Goal: Task Accomplishment & Management: Manage account settings

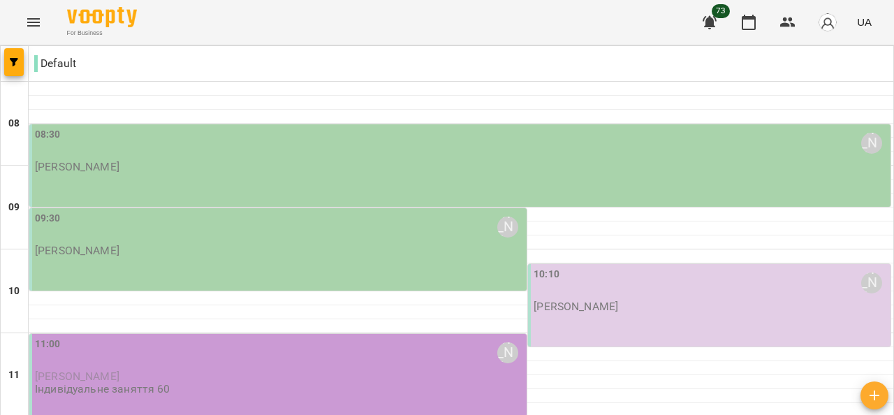
click at [26, 12] on button "Menu" at bounding box center [34, 23] width 34 height 34
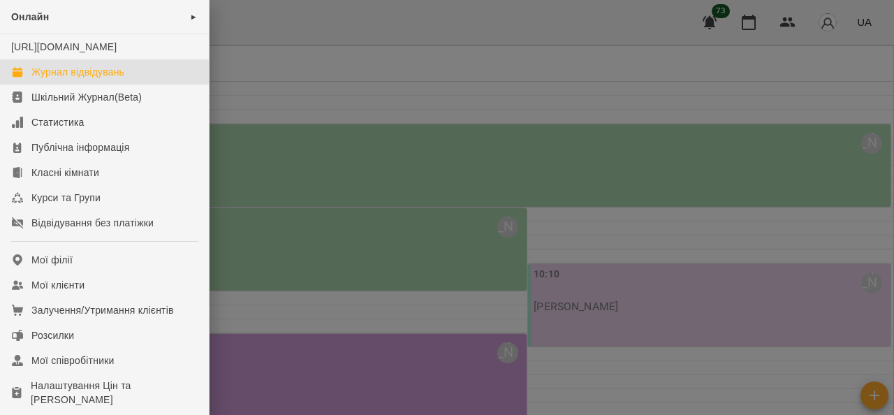
click at [34, 15] on span "Онлайн" at bounding box center [30, 16] width 38 height 11
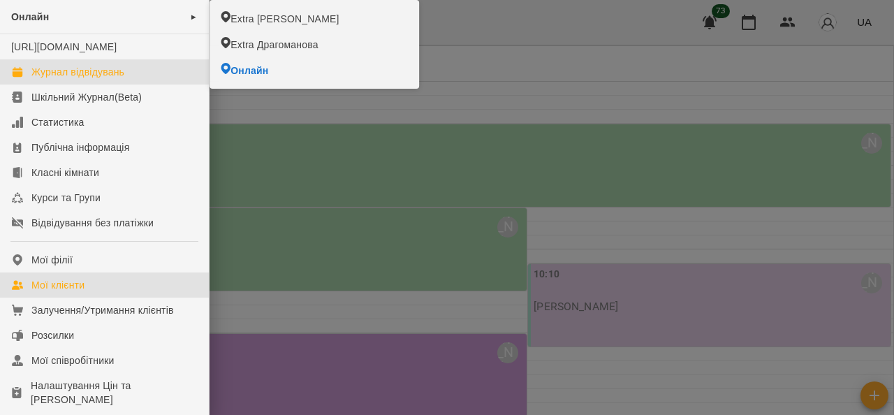
click at [67, 292] on div "Мої клієнти" at bounding box center [57, 285] width 53 height 14
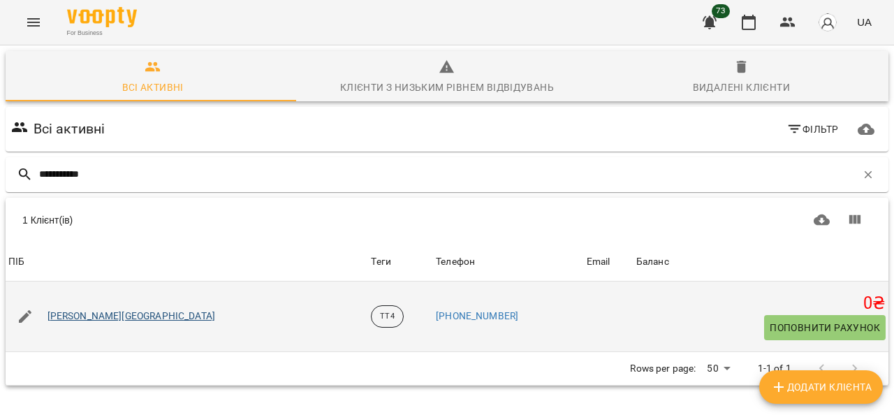
type input "**********"
click at [94, 317] on link "[PERSON_NAME][GEOGRAPHIC_DATA]" at bounding box center [132, 317] width 168 height 14
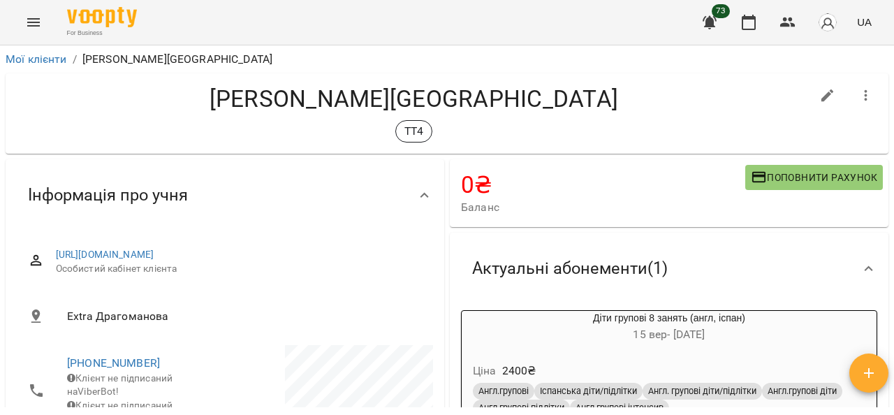
click at [43, 10] on button "Menu" at bounding box center [34, 23] width 34 height 34
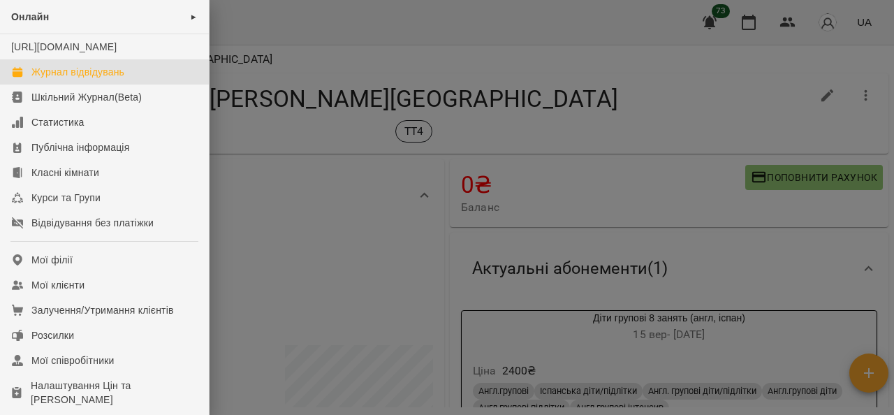
click at [64, 79] on div "Журнал відвідувань" at bounding box center [77, 72] width 93 height 14
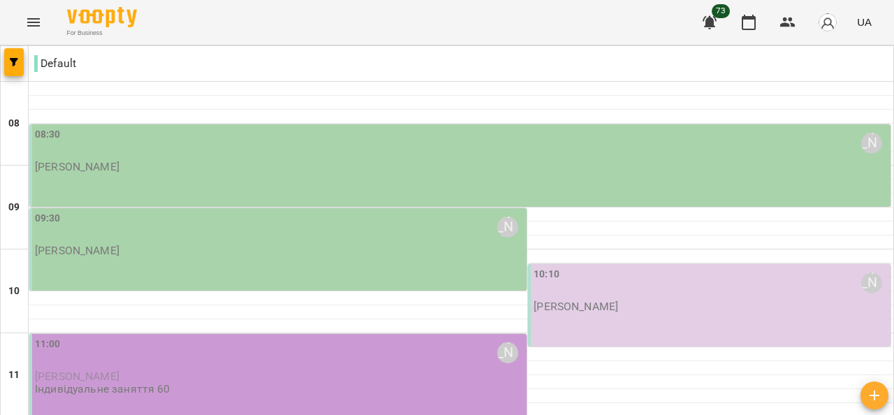
scroll to position [766, 0]
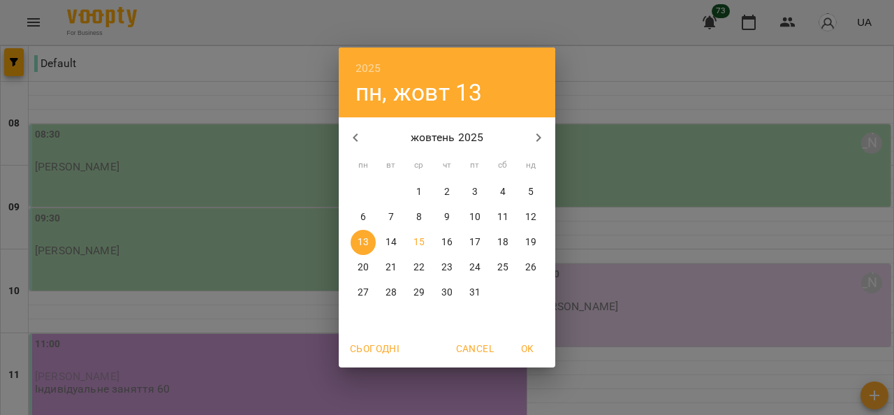
click at [416, 238] on p "15" at bounding box center [419, 242] width 11 height 14
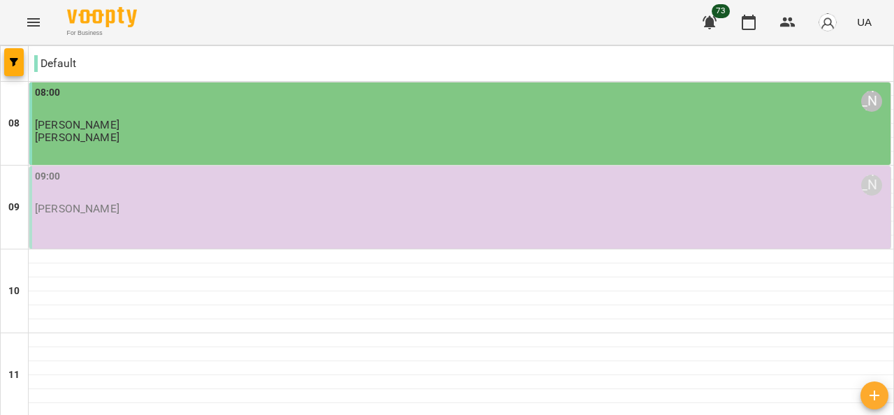
scroll to position [140, 0]
click at [36, 25] on icon "Menu" at bounding box center [33, 22] width 13 height 8
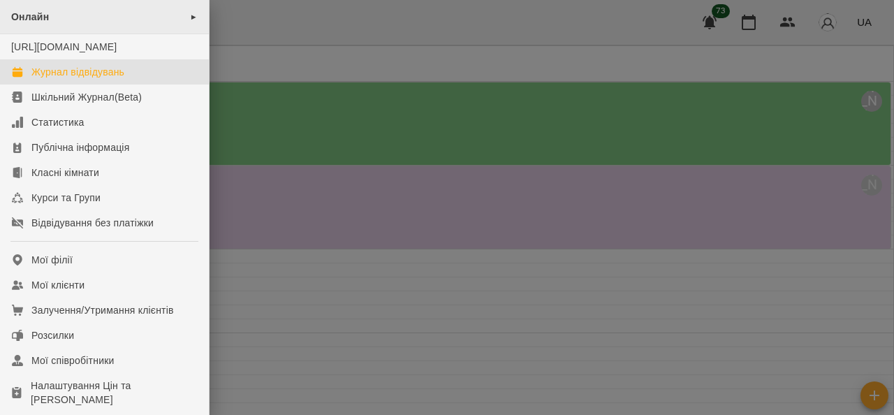
click at [59, 21] on div "Онлайн ►" at bounding box center [104, 17] width 209 height 34
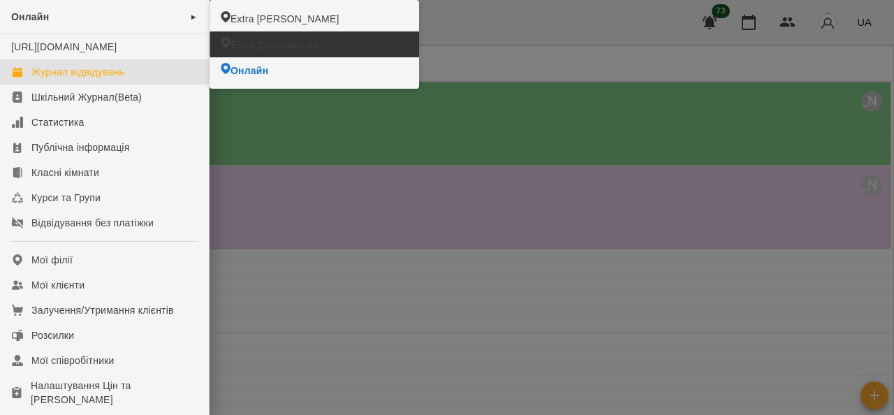
click at [286, 40] on span "Extra Драгоманова" at bounding box center [274, 45] width 87 height 14
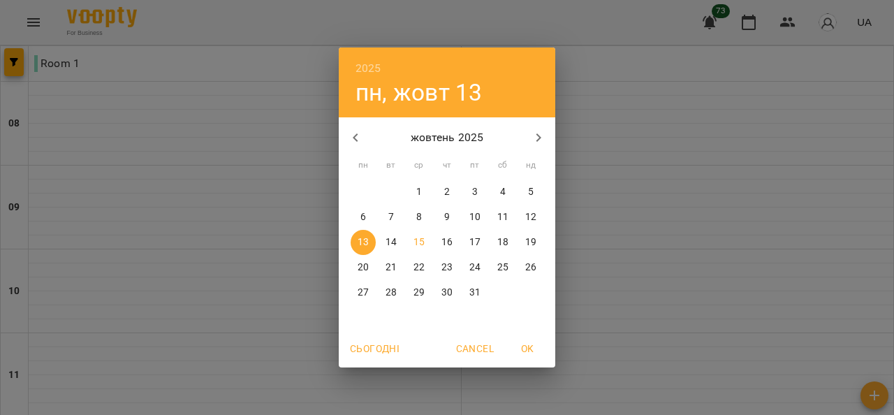
click at [348, 138] on icon "button" at bounding box center [355, 137] width 17 height 17
click at [365, 244] on p "15" at bounding box center [363, 242] width 11 height 14
type input "**********"
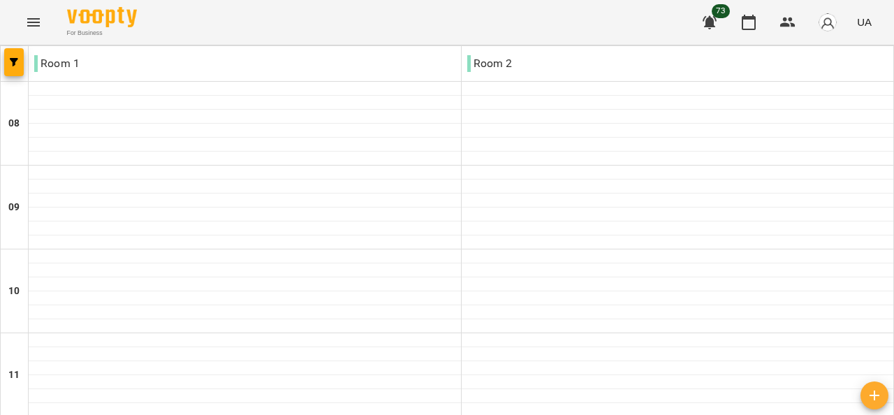
scroll to position [559, 0]
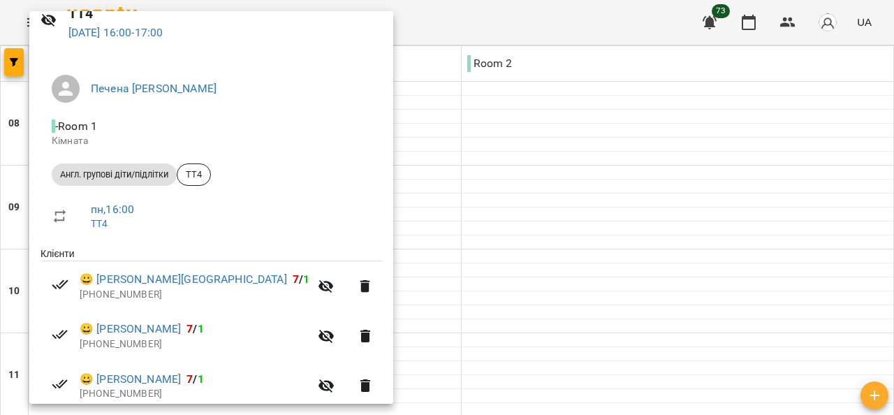
scroll to position [120, 0]
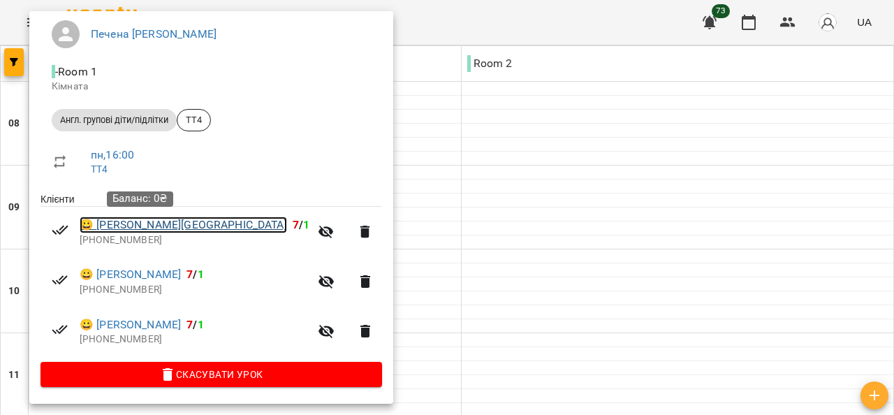
click at [183, 228] on link "😀 Скаржинець Даніїл" at bounding box center [184, 225] width 208 height 17
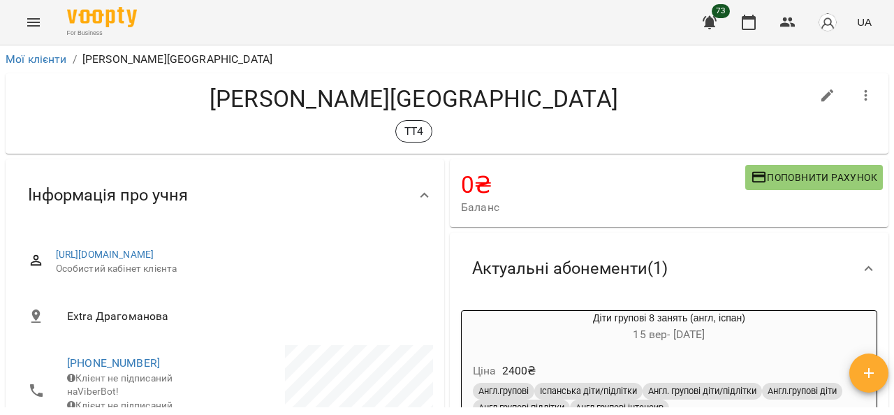
click at [38, 31] on button "Menu" at bounding box center [34, 23] width 34 height 34
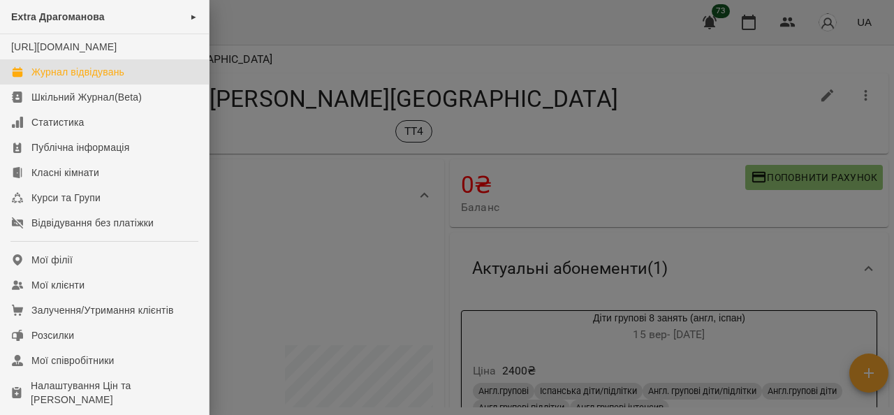
click at [60, 85] on link "Журнал відвідувань" at bounding box center [104, 71] width 209 height 25
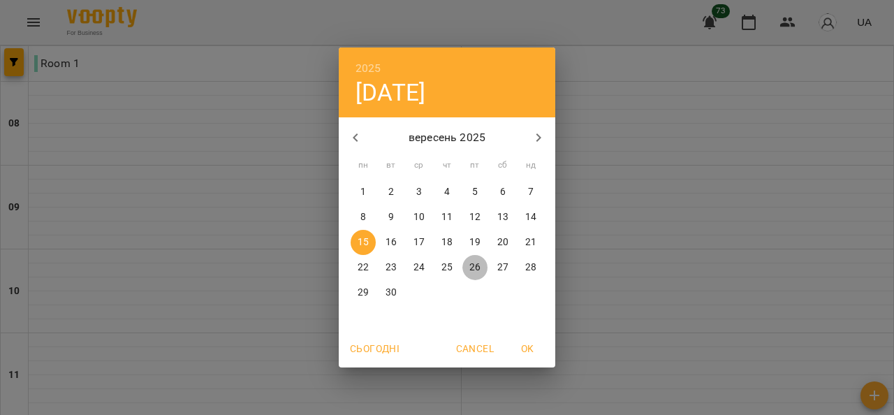
click at [472, 273] on p "26" at bounding box center [475, 268] width 11 height 14
type input "**********"
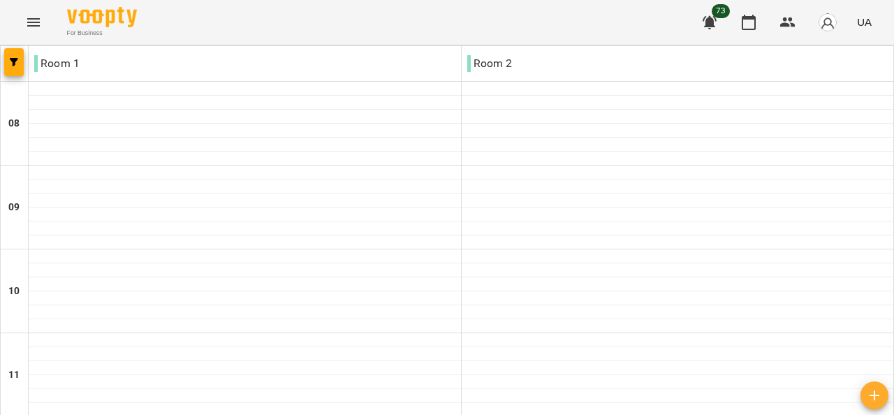
scroll to position [766, 0]
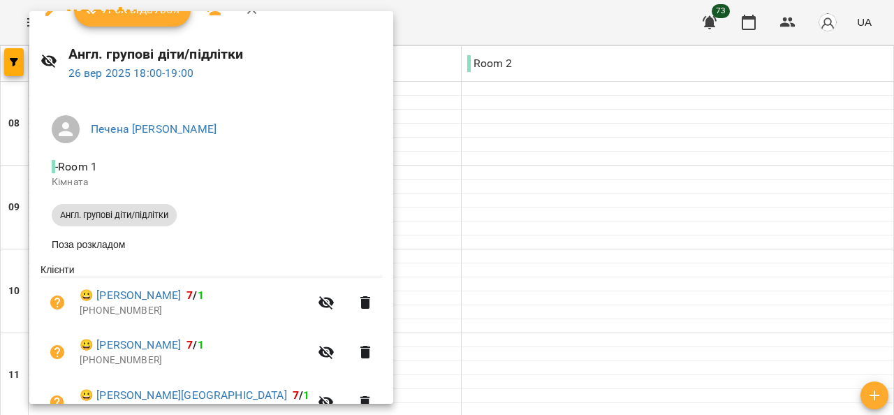
scroll to position [0, 0]
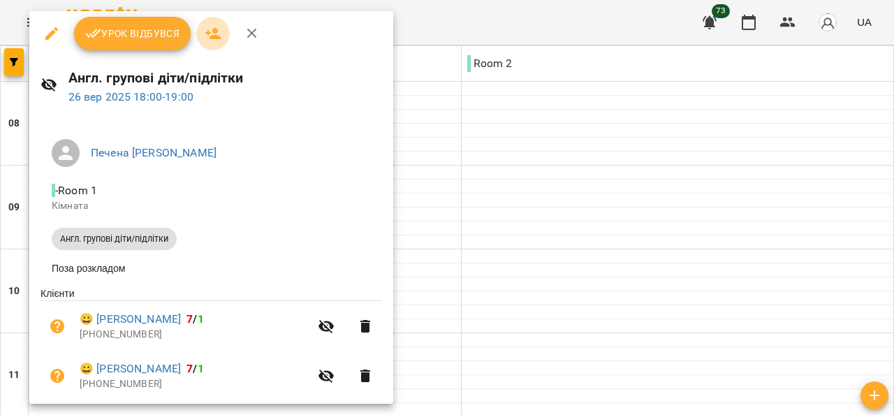
click at [215, 35] on icon "button" at bounding box center [212, 33] width 15 height 11
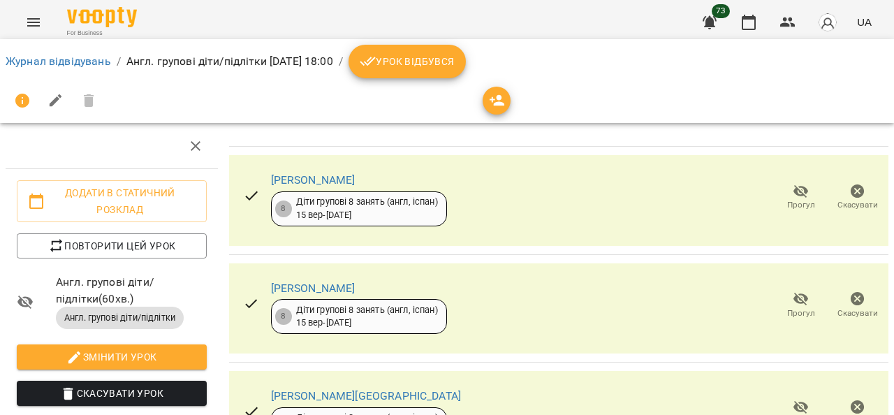
click at [794, 191] on icon "button" at bounding box center [801, 191] width 15 height 13
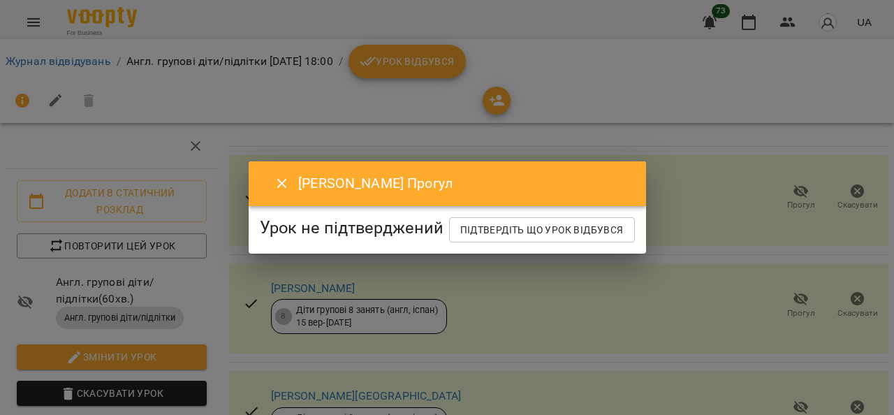
drag, startPoint x: 732, startPoint y: 217, endPoint x: 506, endPoint y: 73, distance: 267.9
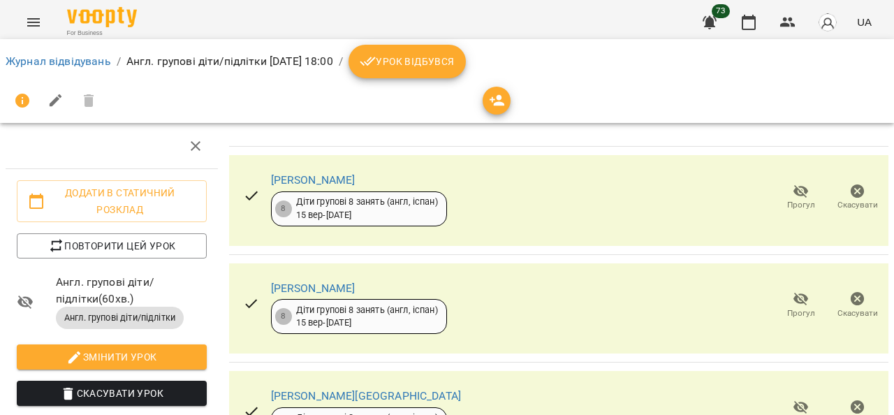
click at [455, 62] on span "Урок відбувся" at bounding box center [407, 61] width 95 height 17
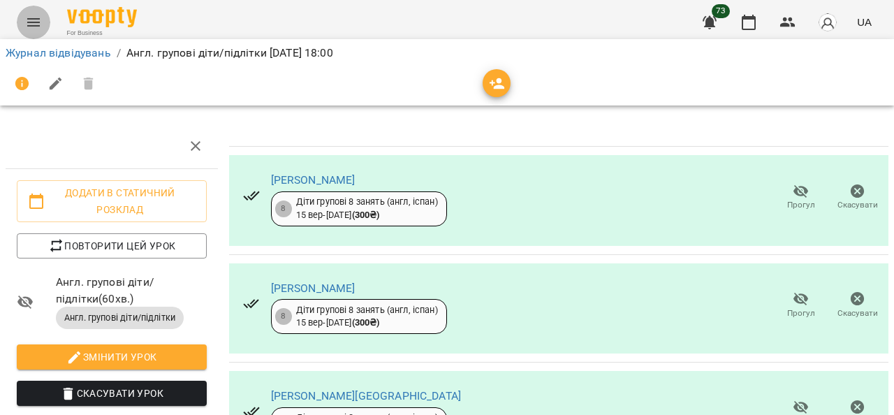
click at [36, 15] on icon "Menu" at bounding box center [33, 22] width 17 height 17
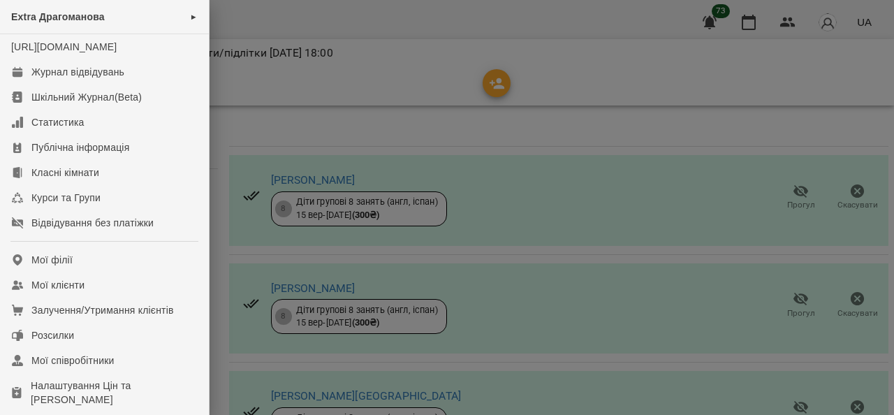
click at [284, 136] on div at bounding box center [447, 207] width 894 height 415
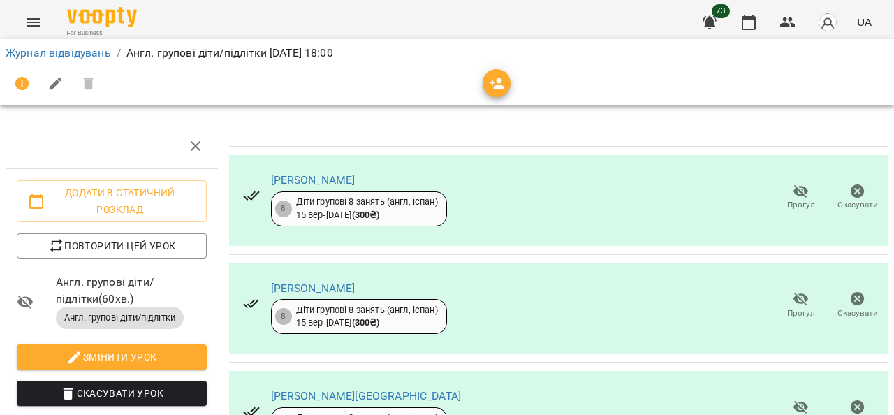
click at [27, 23] on icon "Menu" at bounding box center [33, 22] width 17 height 17
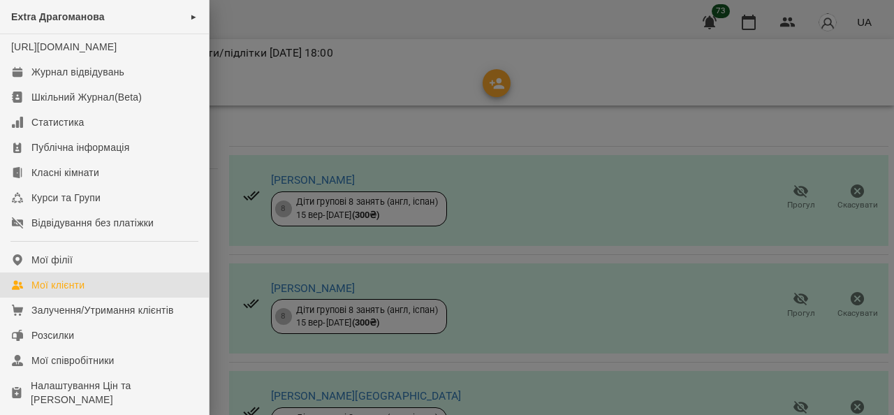
click at [109, 298] on link "Мої клієнти" at bounding box center [104, 285] width 209 height 25
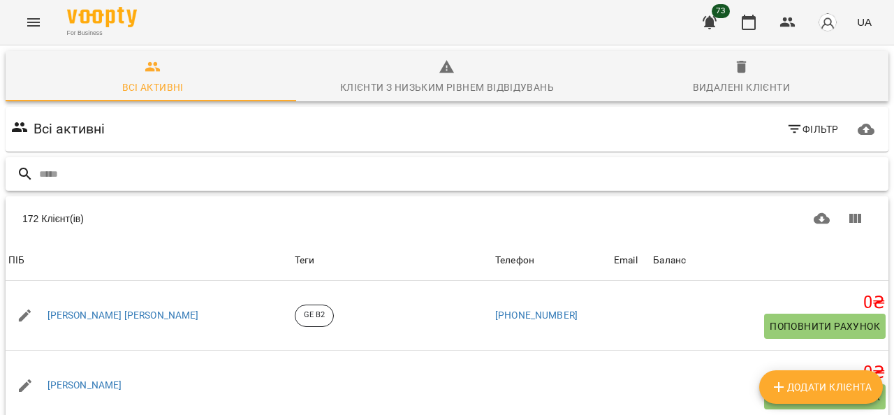
paste input "**********"
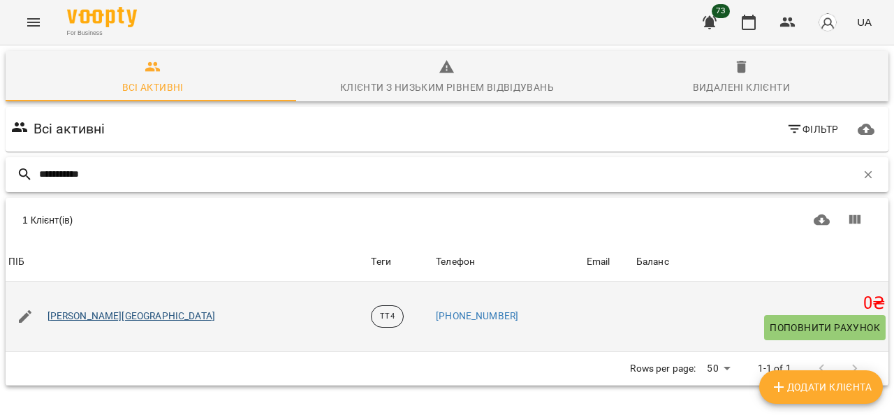
type input "**********"
click at [96, 316] on link "[PERSON_NAME][GEOGRAPHIC_DATA]" at bounding box center [132, 317] width 168 height 14
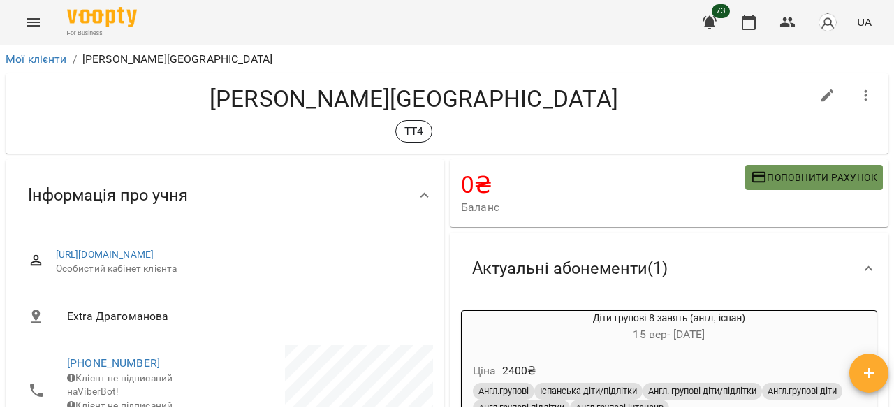
click at [802, 174] on span "Поповнити рахунок" at bounding box center [814, 177] width 126 height 17
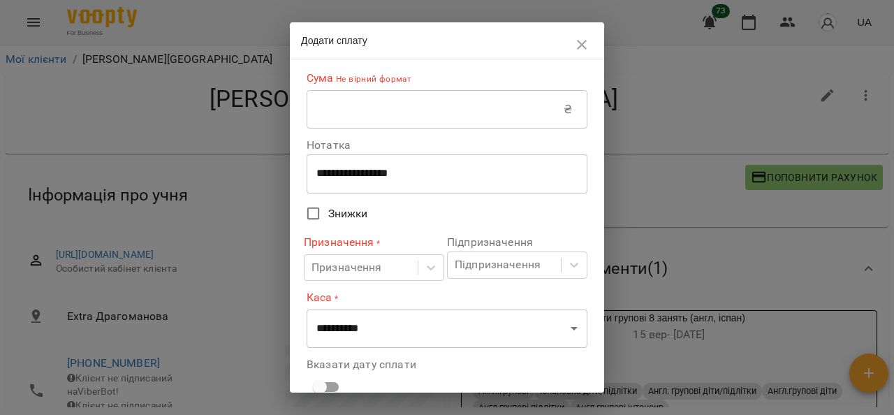
click at [421, 108] on input "text" at bounding box center [435, 109] width 257 height 39
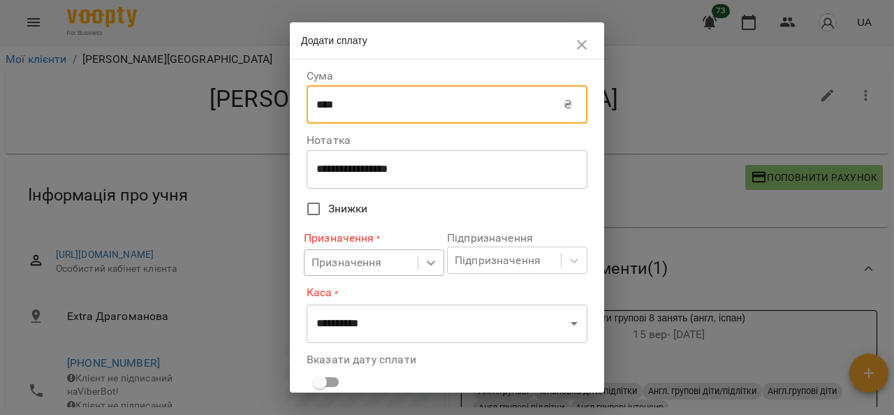
type input "****"
click at [427, 263] on icon at bounding box center [431, 263] width 8 height 5
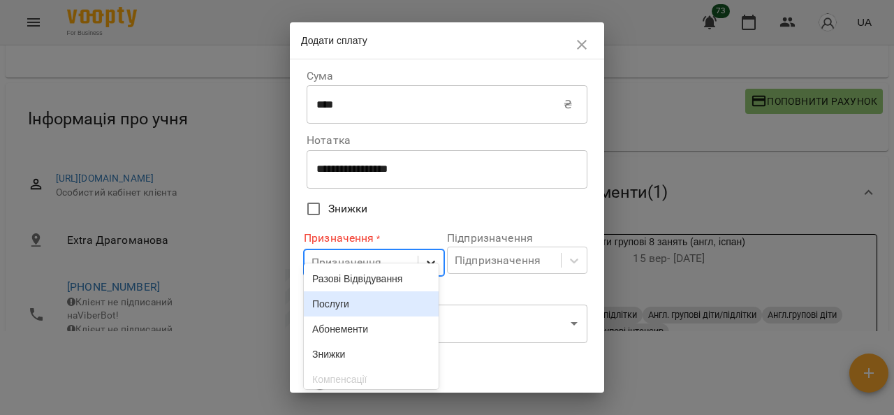
scroll to position [83, 0]
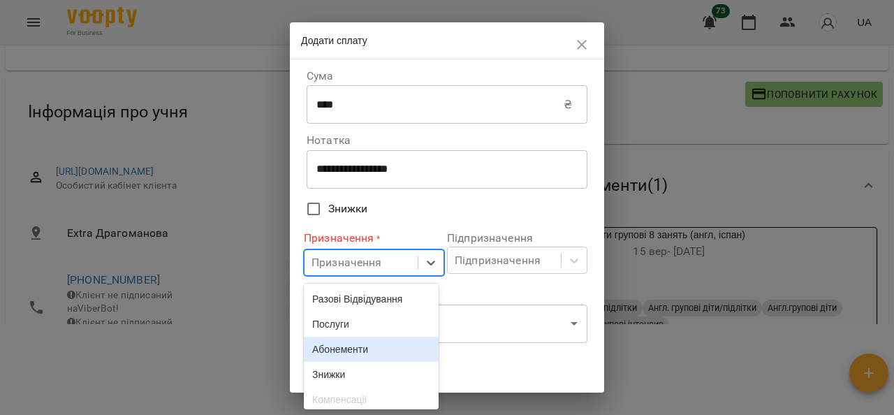
click at [363, 358] on div "Абонементи" at bounding box center [371, 349] width 135 height 25
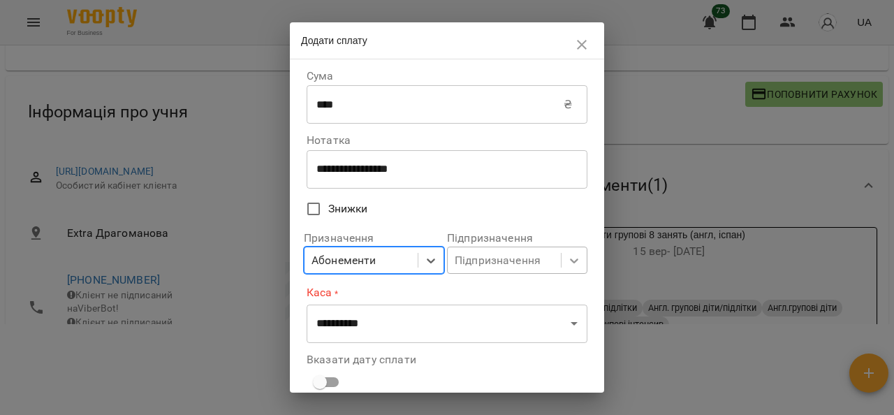
scroll to position [164, 0]
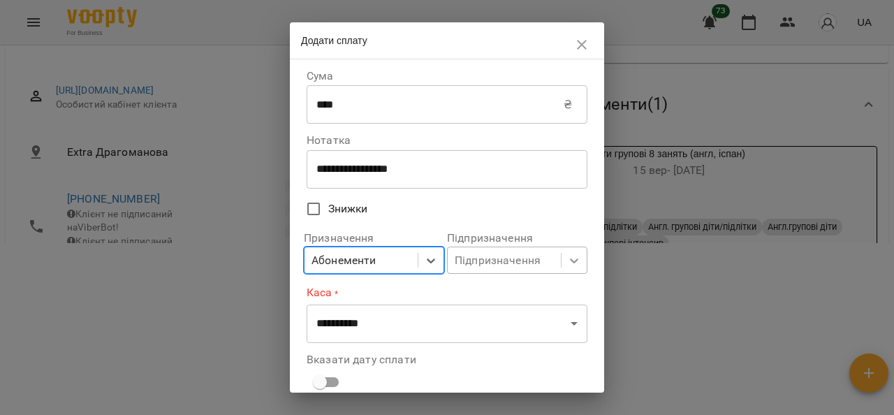
click at [567, 263] on icon at bounding box center [574, 261] width 14 height 14
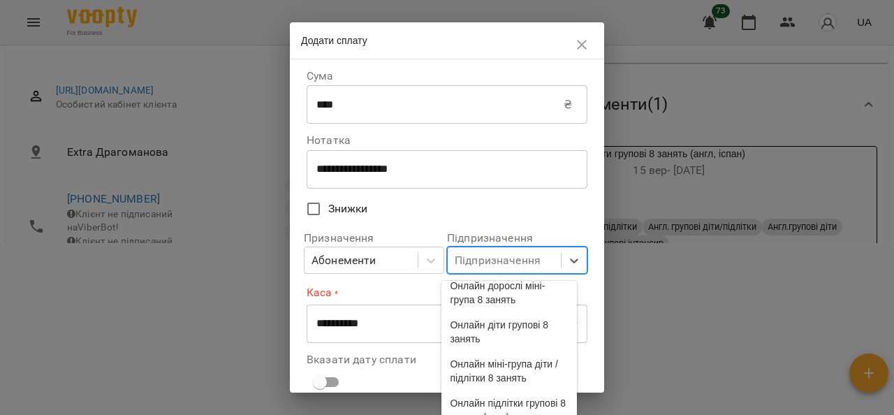
scroll to position [349, 0]
click at [522, 233] on div "Діти групові 8 занять (англ, іспан)" at bounding box center [509, 213] width 135 height 39
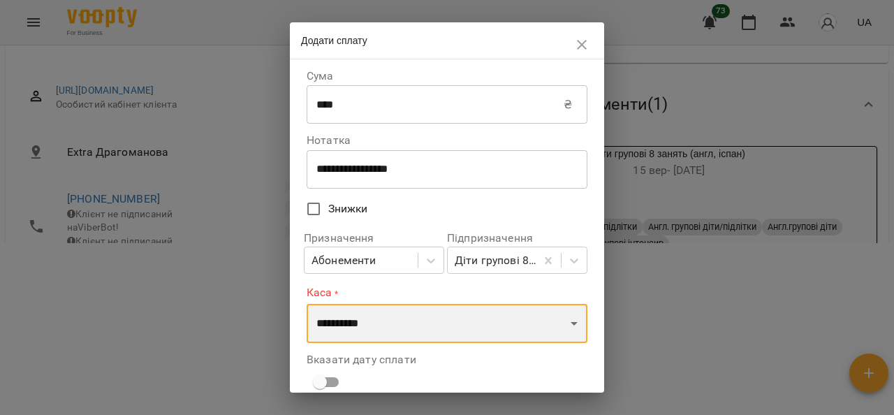
click at [570, 327] on select "**********" at bounding box center [447, 323] width 281 height 39
select select "****"
click at [307, 304] on select "**********" at bounding box center [447, 323] width 281 height 39
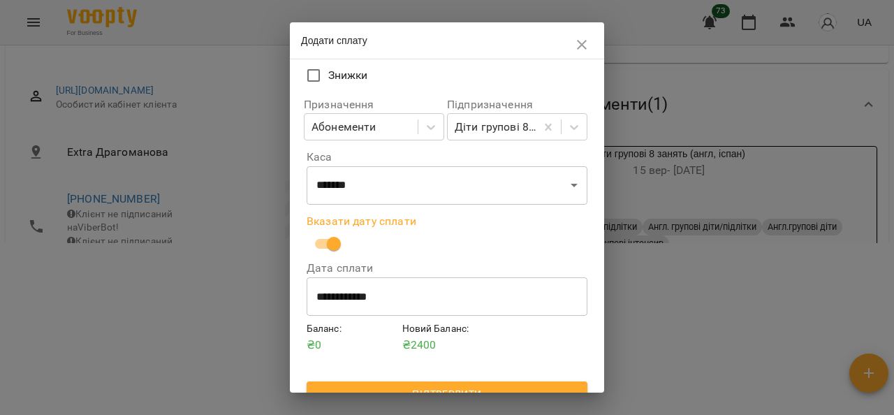
scroll to position [154, 0]
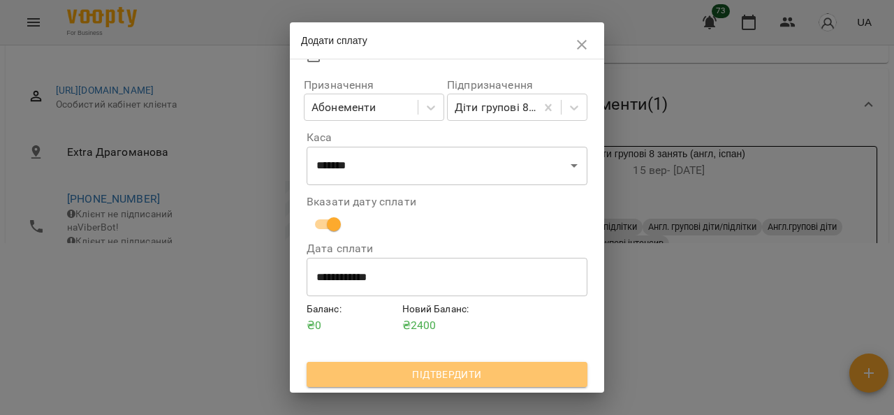
drag, startPoint x: 486, startPoint y: 371, endPoint x: 586, endPoint y: 312, distance: 115.9
click at [486, 370] on span "Підтвердити" at bounding box center [447, 374] width 259 height 17
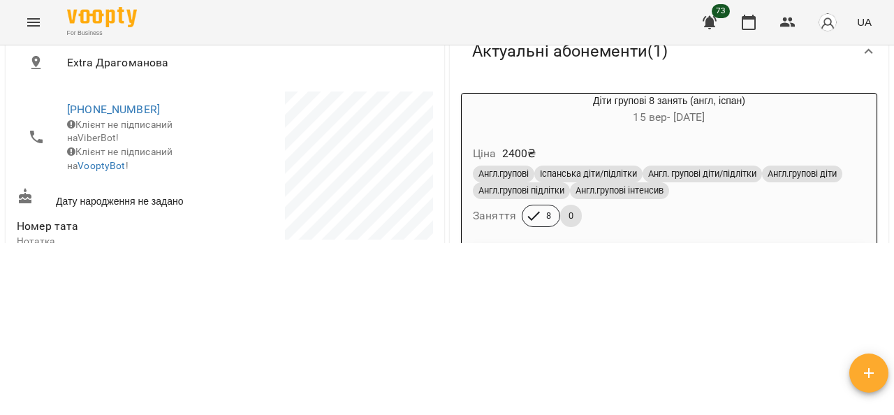
scroll to position [210, 0]
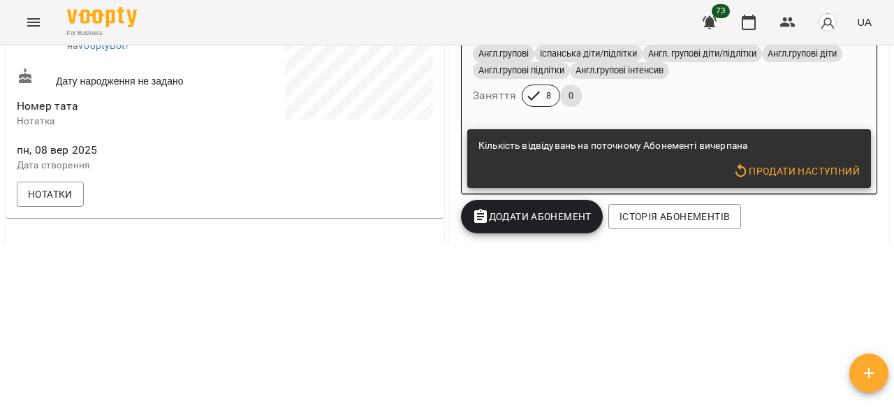
click at [801, 171] on span "Продати наступний" at bounding box center [796, 171] width 127 height 17
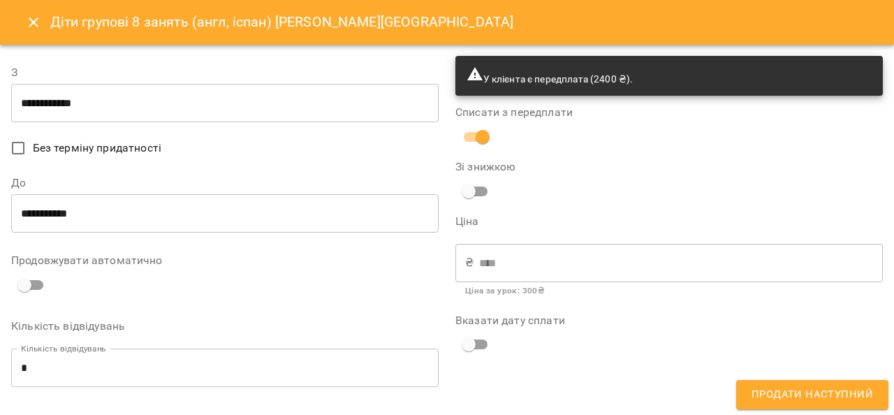
drag, startPoint x: 167, startPoint y: 82, endPoint x: 166, endPoint y: 96, distance: 14.0
click at [167, 84] on div "**********" at bounding box center [225, 94] width 428 height 55
click at [165, 97] on input "**********" at bounding box center [225, 103] width 428 height 39
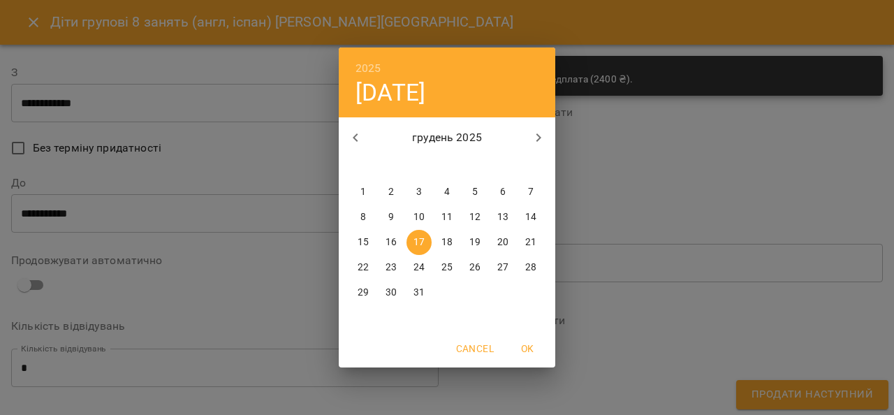
click at [355, 136] on icon "button" at bounding box center [355, 137] width 5 height 8
click at [353, 133] on icon "button" at bounding box center [355, 137] width 17 height 17
click at [414, 249] on p "15" at bounding box center [419, 242] width 11 height 14
type input "**********"
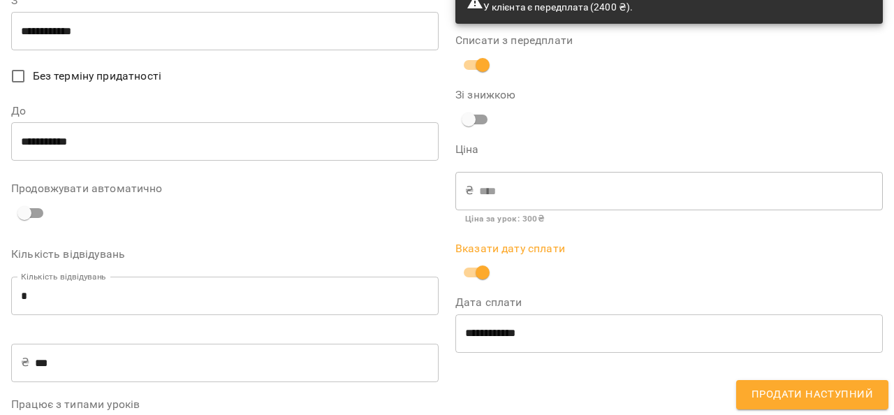
scroll to position [198, 0]
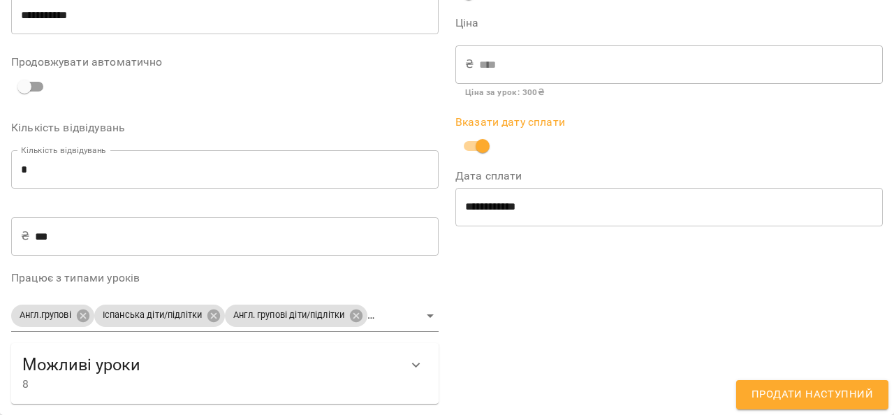
click at [792, 399] on span "Продати наступний" at bounding box center [813, 395] width 122 height 18
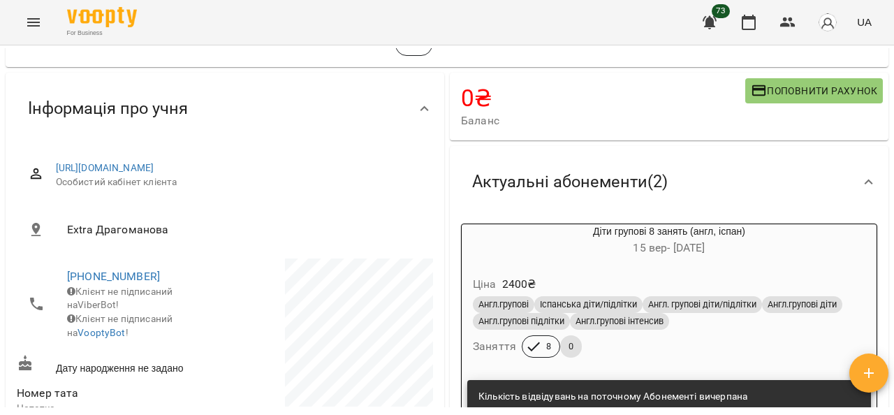
scroll to position [140, 0]
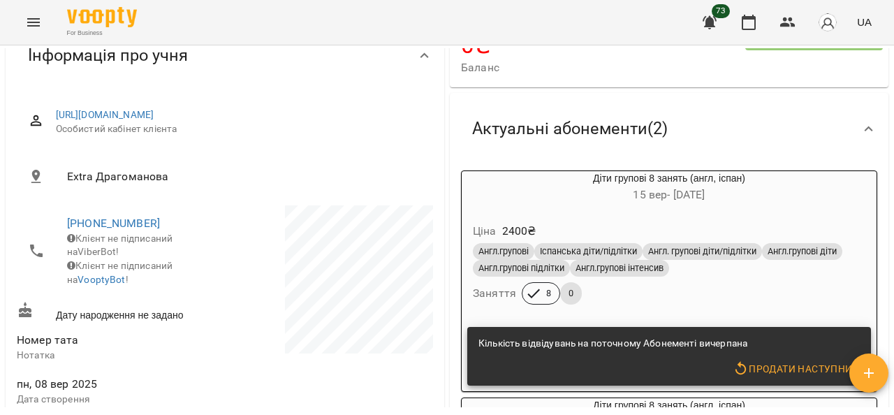
click at [799, 215] on div "Ціна 2400 ₴ Англ.групові Іспанська діти/підлітки Англ. групові діти/підлітки Ан…" at bounding box center [669, 266] width 415 height 112
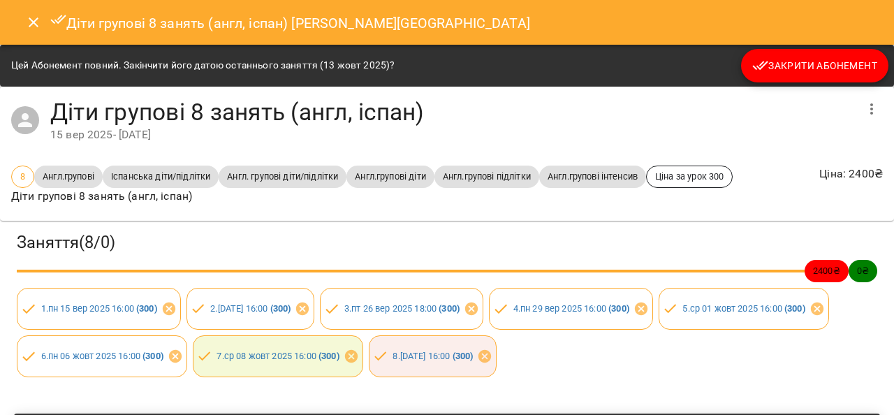
click at [784, 64] on span "Закрити Абонемент" at bounding box center [815, 65] width 125 height 17
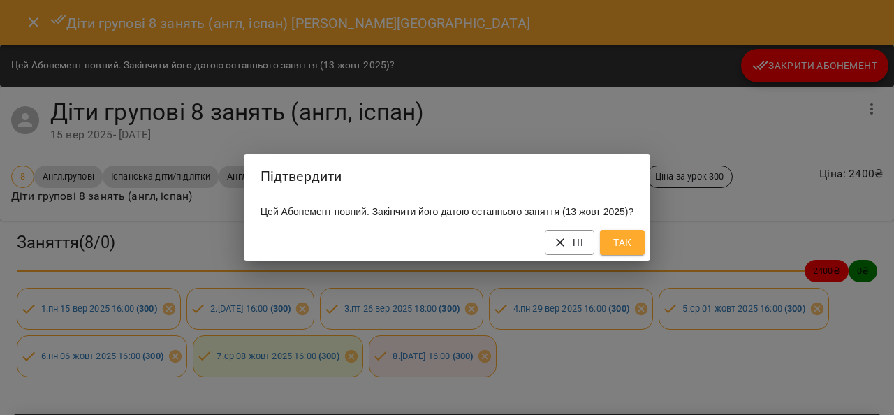
click at [632, 242] on span "Так" at bounding box center [622, 242] width 22 height 17
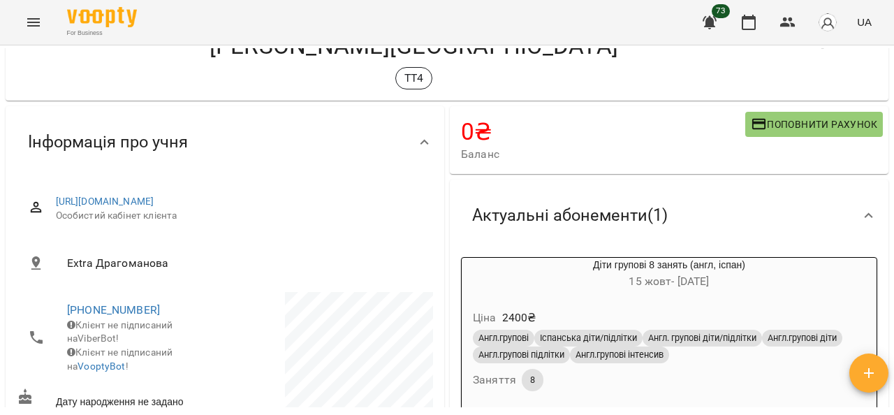
scroll to position [0, 0]
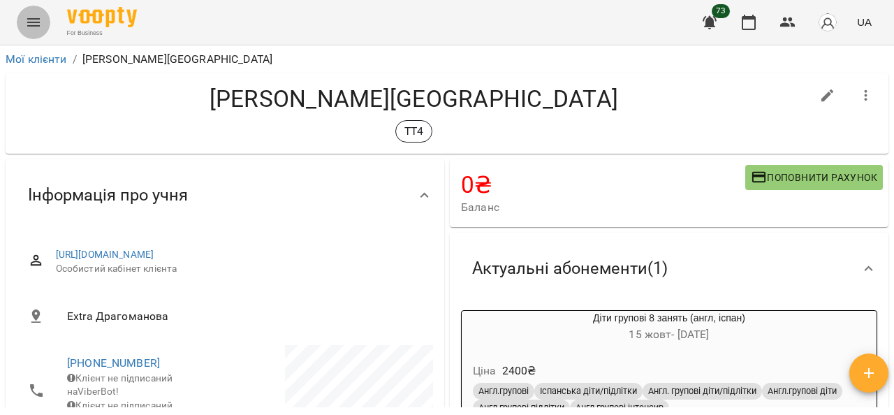
click at [31, 15] on icon "Menu" at bounding box center [33, 22] width 17 height 17
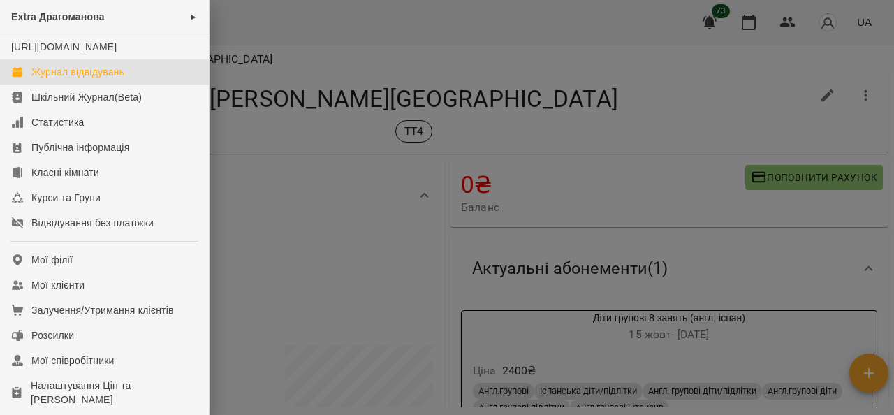
click at [64, 79] on div "Журнал відвідувань" at bounding box center [77, 72] width 93 height 14
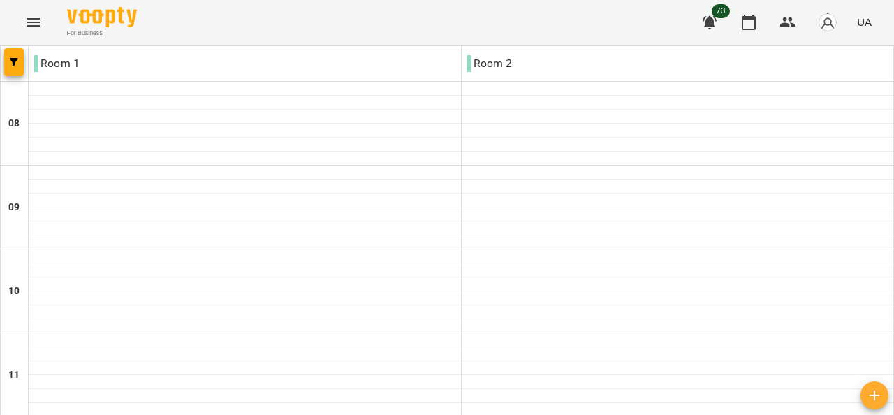
scroll to position [347, 0]
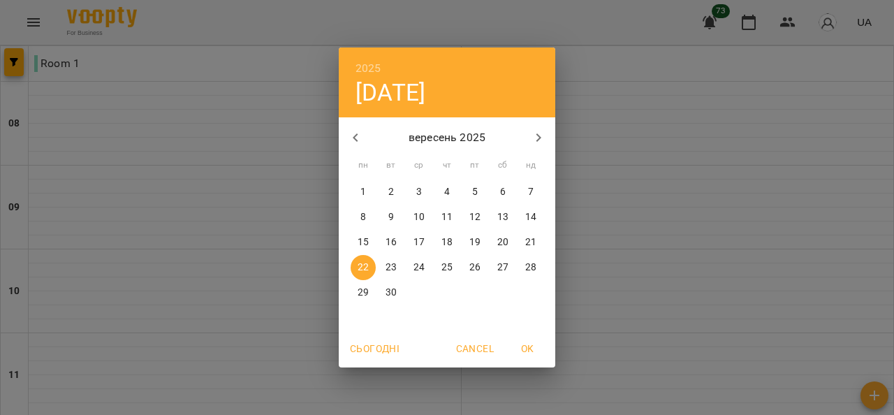
click at [540, 132] on icon "button" at bounding box center [538, 137] width 17 height 17
click at [477, 188] on span "3" at bounding box center [475, 192] width 25 height 14
type input "**********"
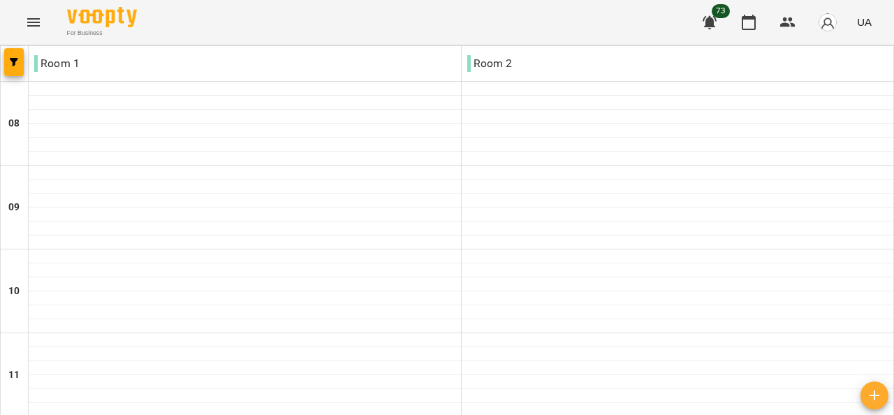
scroll to position [766, 0]
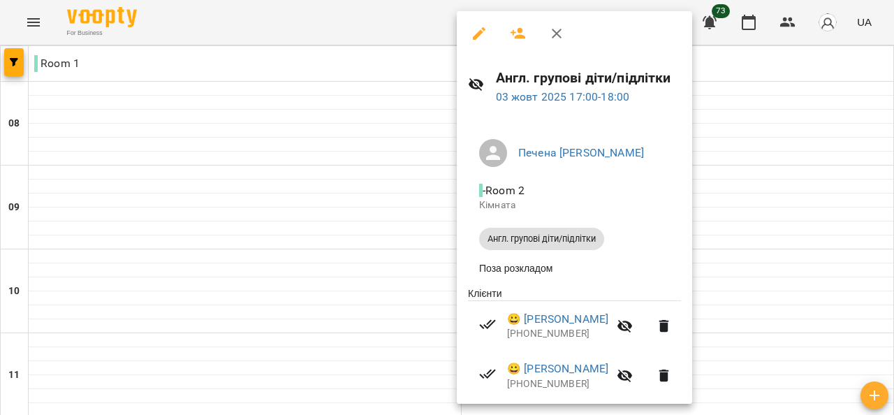
click at [782, 249] on div at bounding box center [447, 207] width 894 height 415
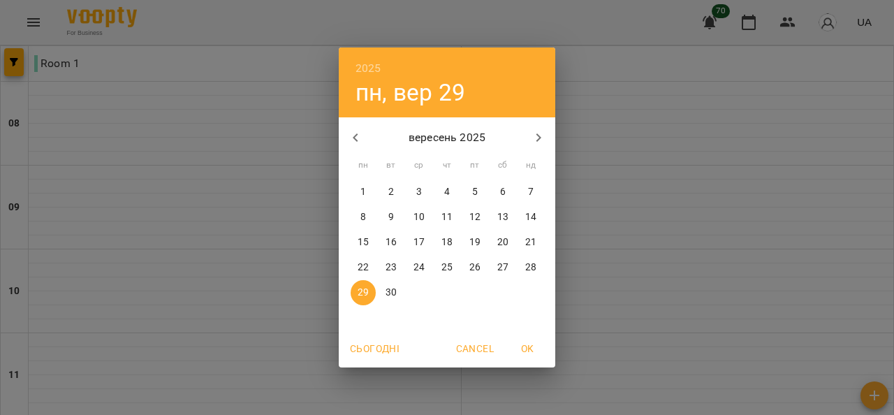
click at [539, 134] on icon "button" at bounding box center [538, 137] width 17 height 17
click at [422, 243] on p "15" at bounding box center [419, 242] width 11 height 14
type input "**********"
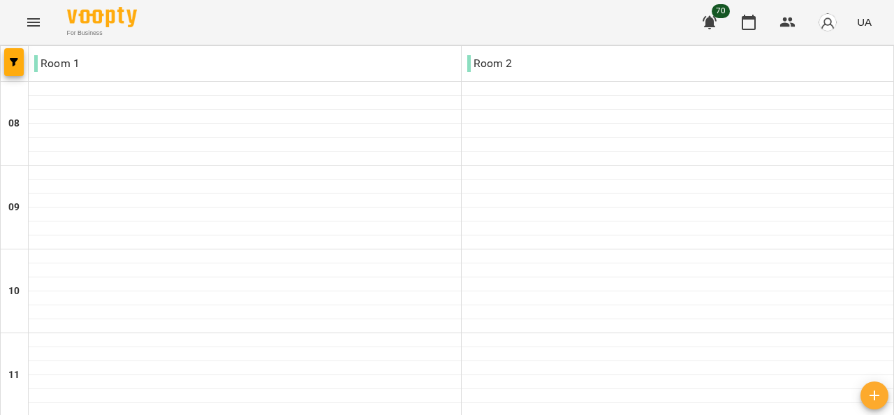
scroll to position [629, 0]
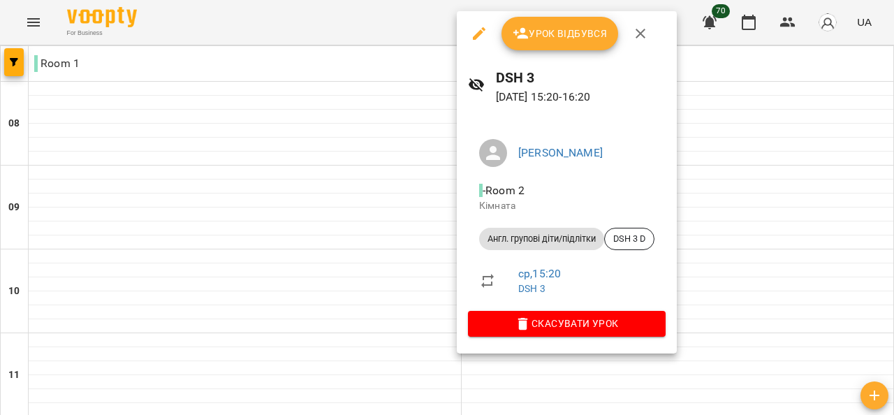
click at [576, 29] on span "Урок відбувся" at bounding box center [560, 33] width 95 height 17
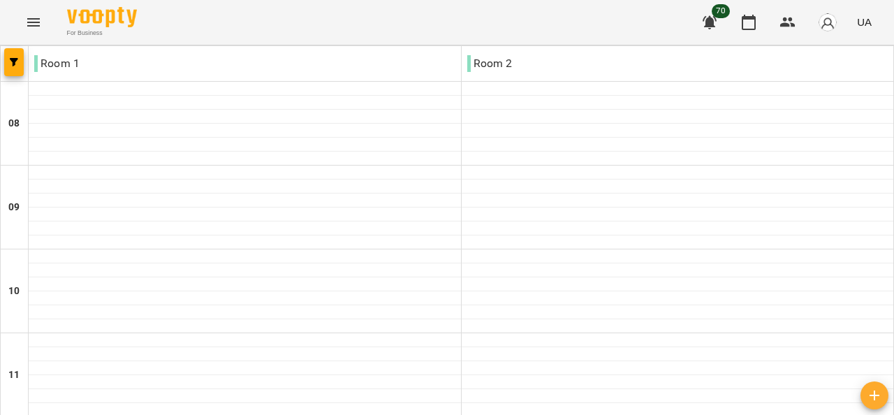
scroll to position [559, 0]
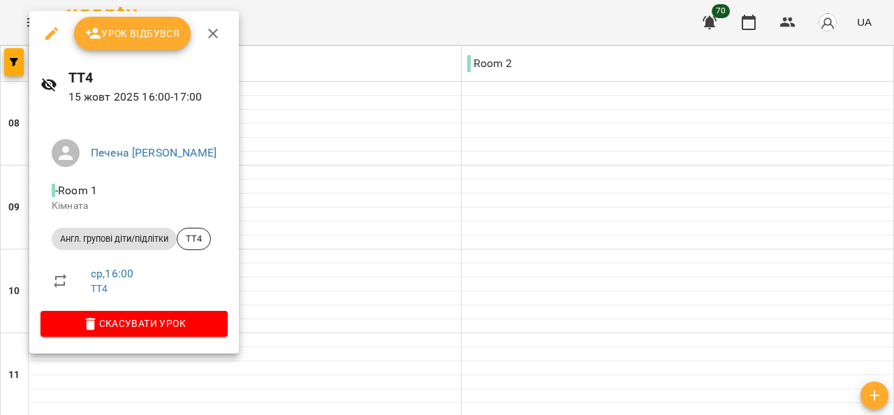
click at [145, 36] on span "Урок відбувся" at bounding box center [132, 33] width 95 height 17
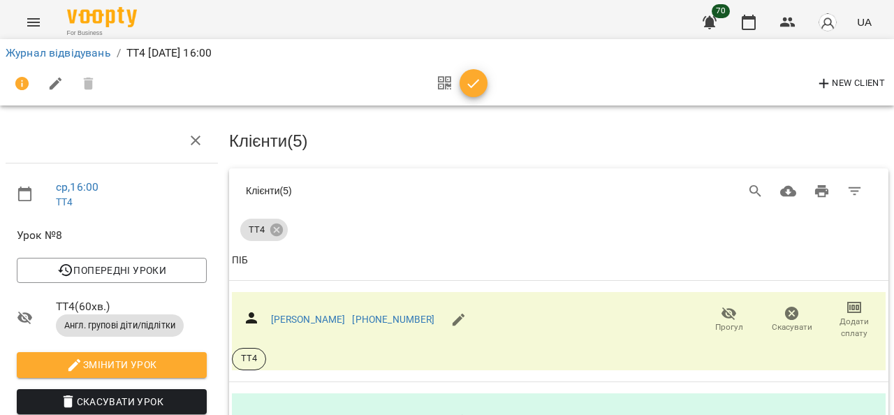
scroll to position [349, 0]
click at [293, 314] on link "[PERSON_NAME]" at bounding box center [308, 319] width 75 height 11
